Goal: Find specific page/section: Locate a particular part of the current website

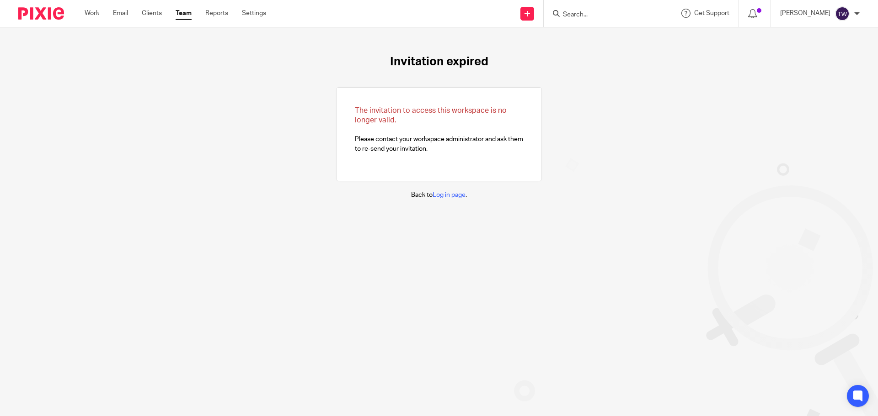
click at [99, 14] on link "Work" at bounding box center [92, 13] width 15 height 9
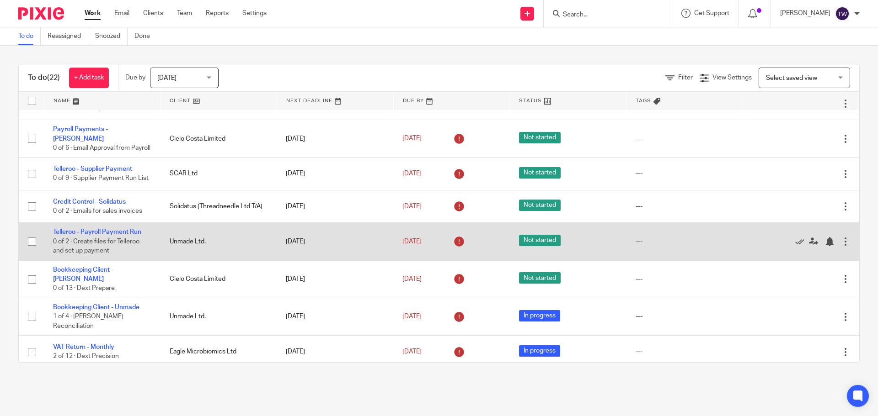
scroll to position [568, 0]
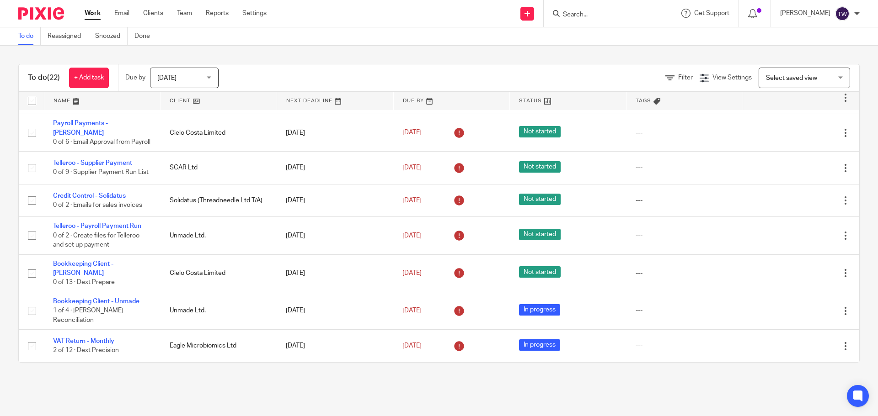
click at [607, 3] on div at bounding box center [607, 13] width 128 height 27
click at [598, 16] on input "Search" at bounding box center [603, 15] width 82 height 8
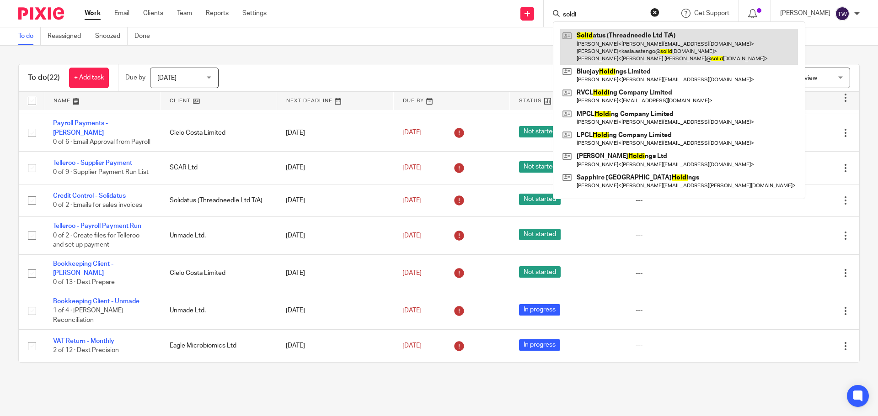
type input "soldi"
click at [635, 53] on link at bounding box center [679, 47] width 238 height 36
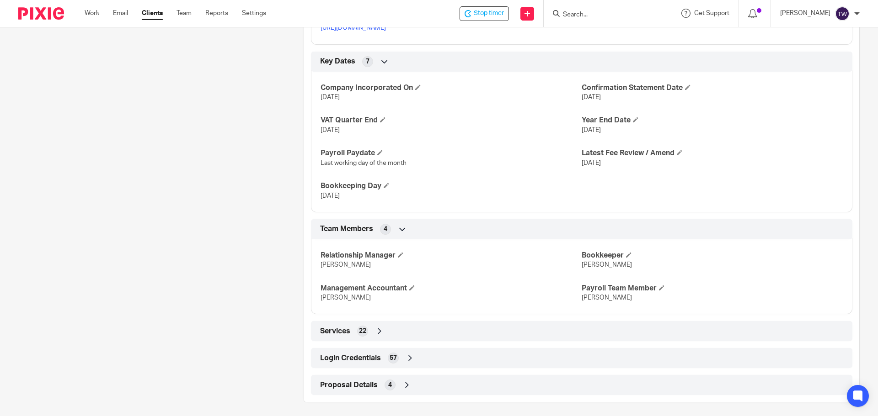
scroll to position [516, 0]
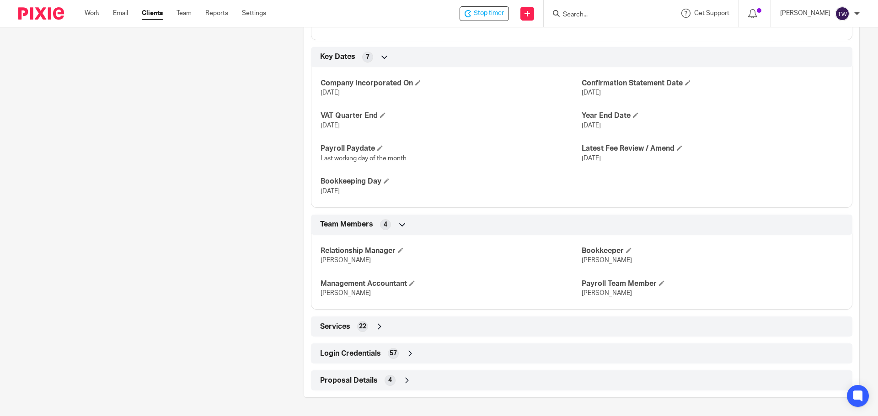
drag, startPoint x: 357, startPoint y: 351, endPoint x: 372, endPoint y: 348, distance: 15.1
click at [357, 351] on span "Login Credentials" at bounding box center [350, 354] width 61 height 10
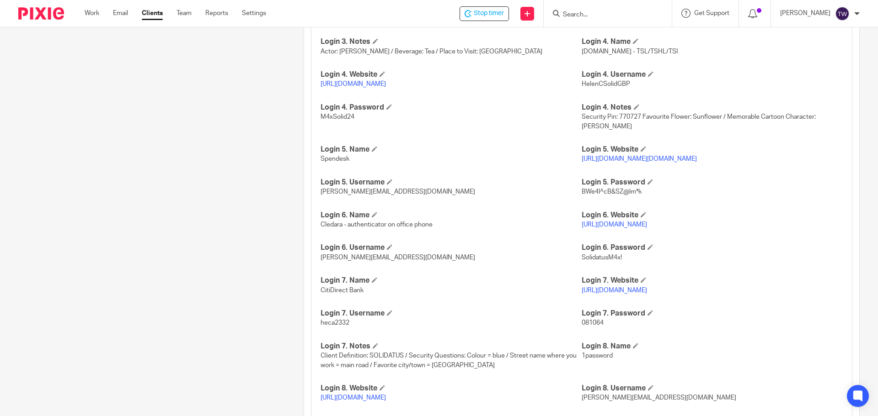
scroll to position [1111, 0]
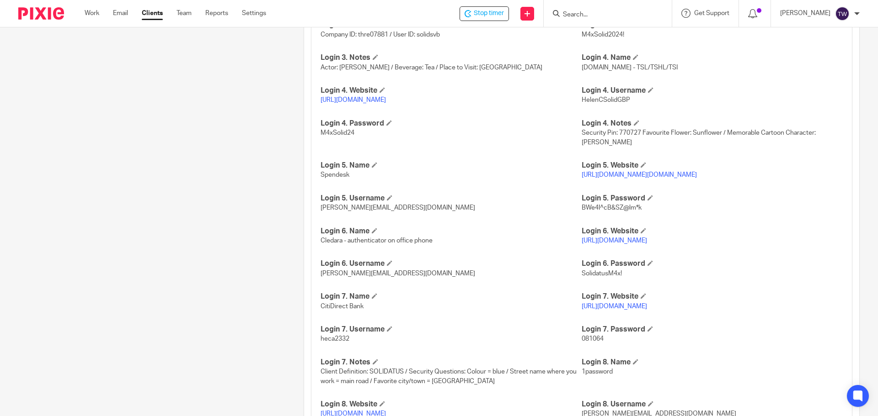
click at [376, 102] on link "[URL][DOMAIN_NAME]" at bounding box center [352, 100] width 65 height 6
click at [626, 101] on p "HelenCSolidGBP" at bounding box center [711, 100] width 261 height 9
click at [624, 99] on span "HelenCSolidGBP" at bounding box center [605, 100] width 48 height 6
click at [625, 99] on p "HelenCSolidGBP" at bounding box center [711, 100] width 261 height 9
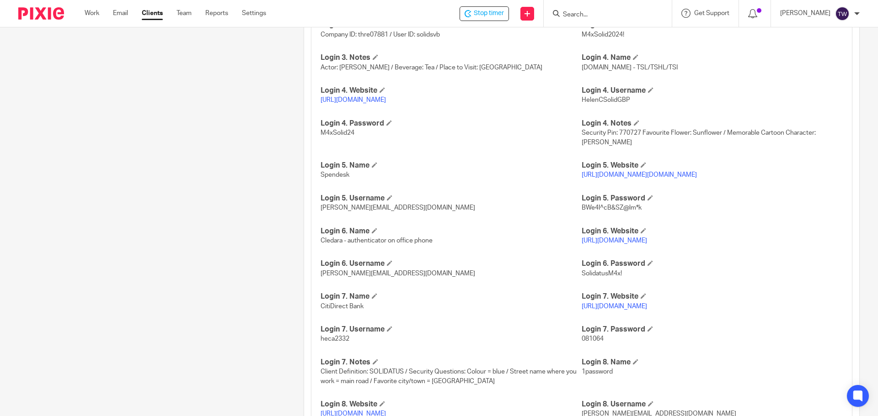
click at [584, 99] on span "HelenCSolidGBP" at bounding box center [605, 100] width 48 height 6
click at [581, 100] on span "HelenCSolidGBP" at bounding box center [605, 100] width 48 height 6
click at [575, 100] on p "https://www.hsbcnet.com/" at bounding box center [450, 100] width 261 height 9
drag, startPoint x: 631, startPoint y: 97, endPoint x: 582, endPoint y: 105, distance: 49.5
click at [576, 101] on div "HMRC Gateway User ID 755300551227 TSHL / M4xSolid2024! HMRC Gateway Password 91…" at bounding box center [581, 266] width 541 height 1006
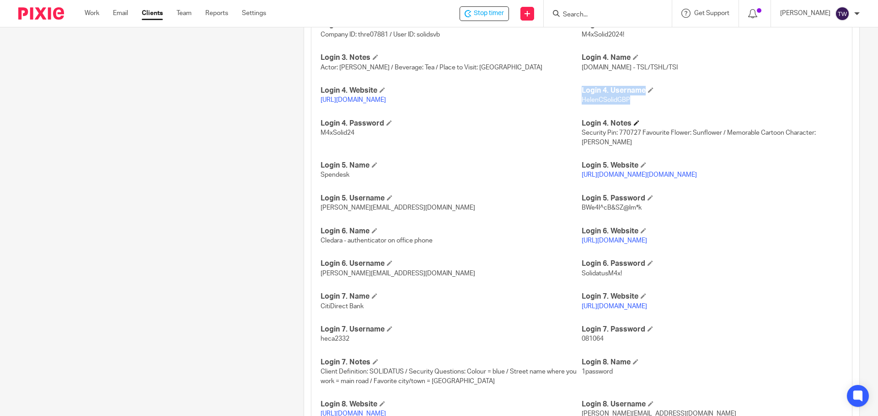
copy div "Login 4. Username HelenCSolidGBP"
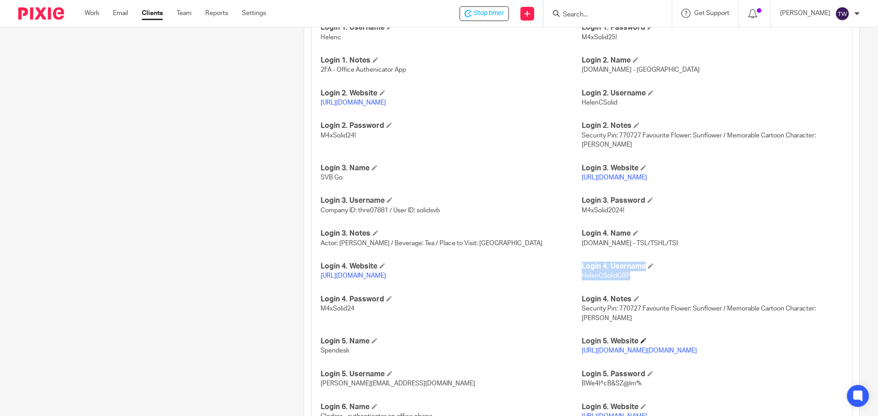
scroll to position [882, 0]
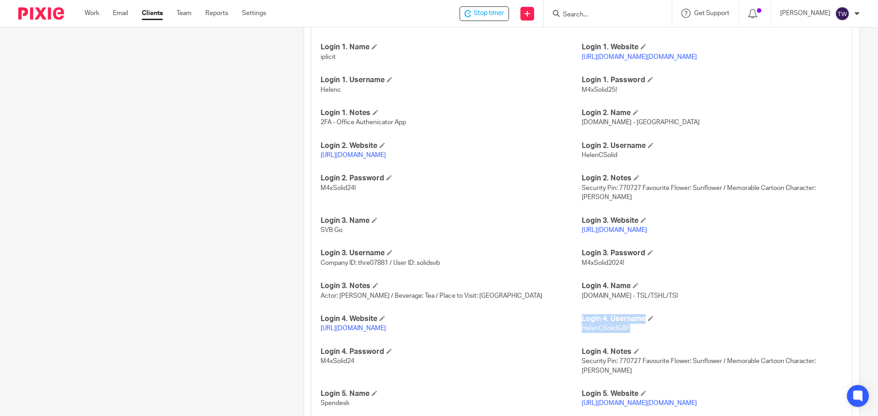
click at [697, 59] on link "https://login.iplicit.com/login/options?Domain=solidatus.com" at bounding box center [638, 57] width 115 height 6
